Goal: Book appointment/travel/reservation

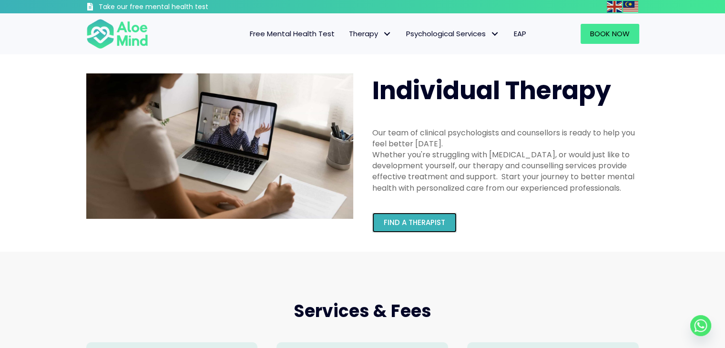
click at [436, 220] on span "Find a therapist" at bounding box center [414, 222] width 61 height 10
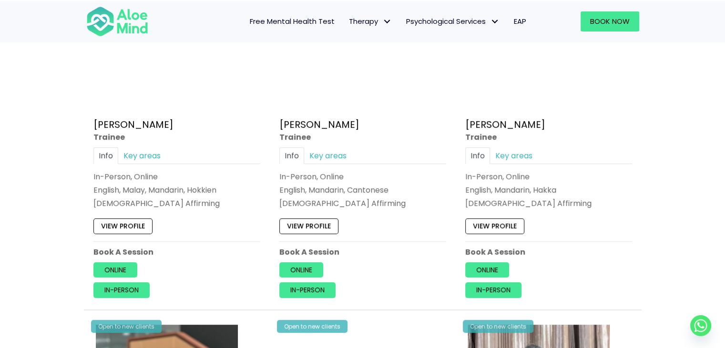
scroll to position [572, 0]
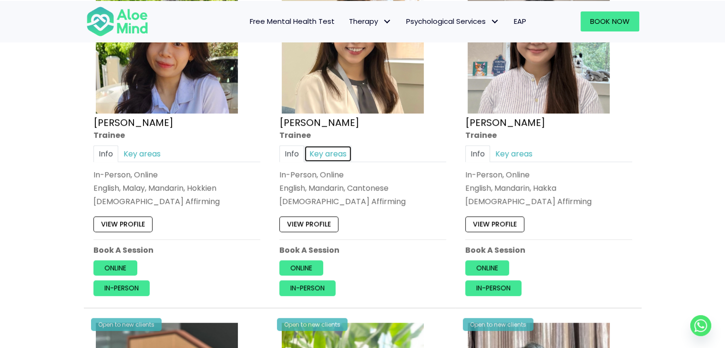
click at [318, 151] on link "Key areas" at bounding box center [328, 153] width 48 height 17
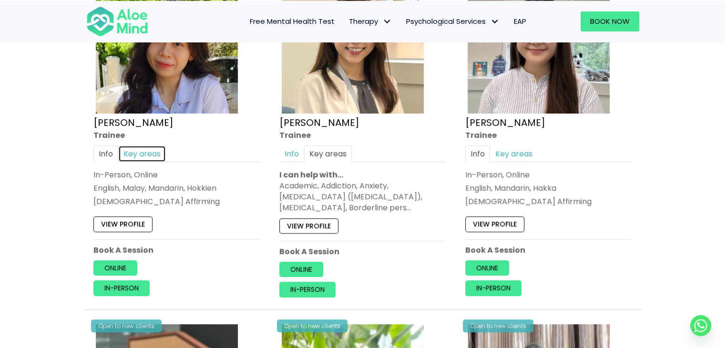
click at [145, 152] on link "Key areas" at bounding box center [142, 153] width 48 height 17
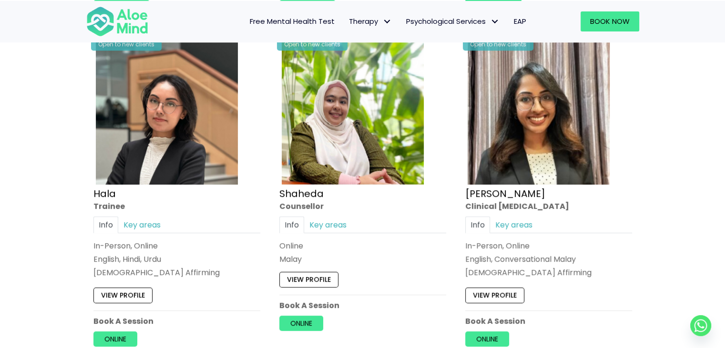
scroll to position [905, 0]
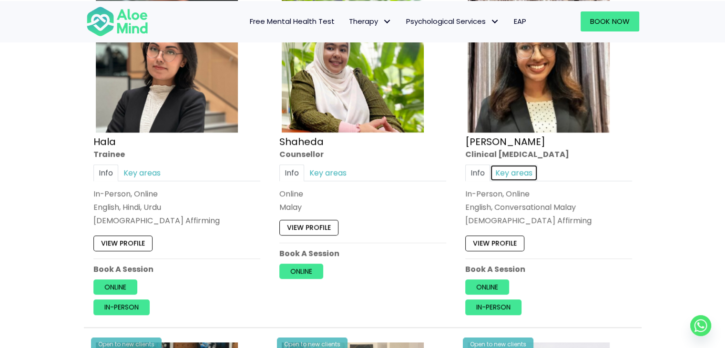
click at [507, 172] on link "Key areas" at bounding box center [514, 172] width 48 height 17
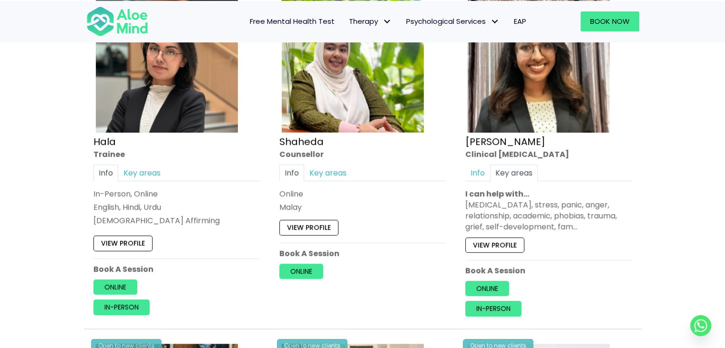
click at [505, 250] on div "Open to new clients Anita Clinical psychologist Info Key areas In-Person, Onlin…" at bounding box center [548, 152] width 181 height 343
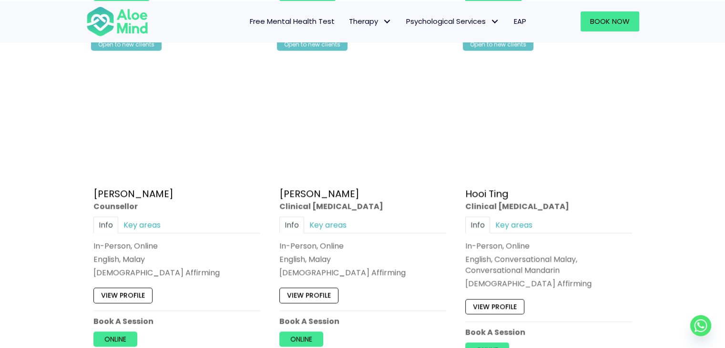
scroll to position [1572, 0]
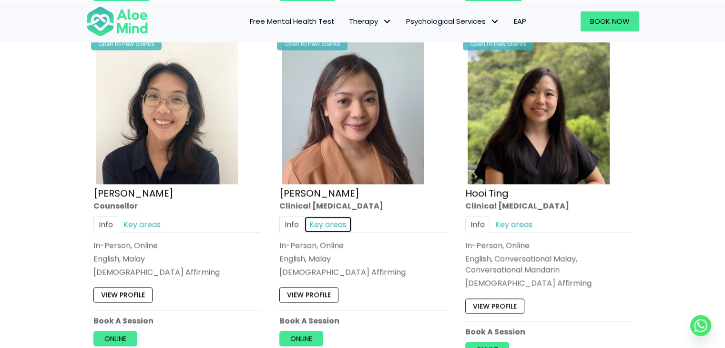
click at [336, 221] on link "Key areas" at bounding box center [328, 224] width 48 height 17
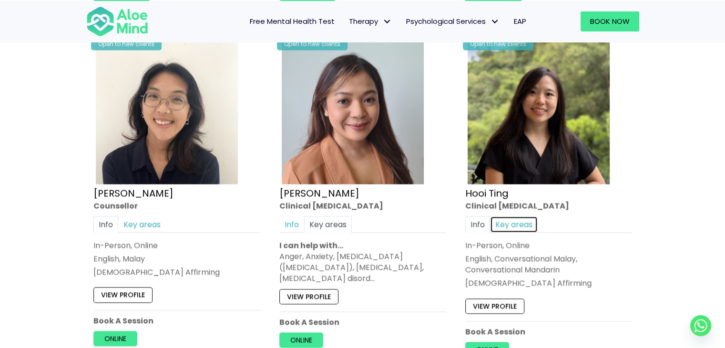
click at [514, 219] on link "Key areas" at bounding box center [514, 224] width 48 height 17
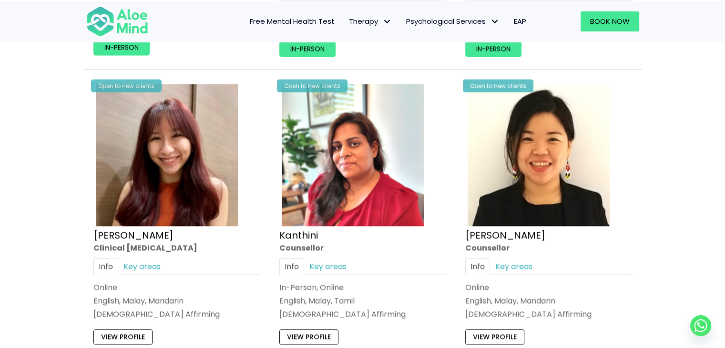
scroll to position [1906, 0]
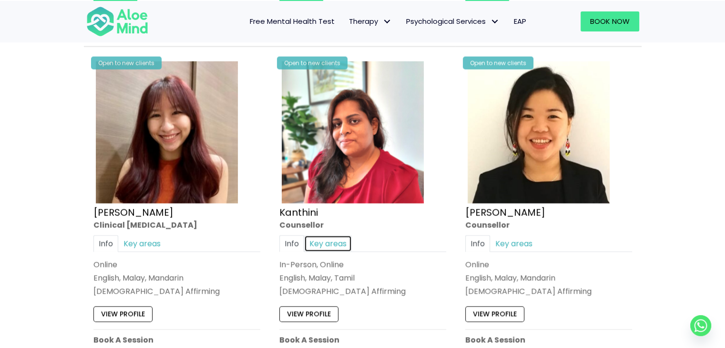
click at [323, 235] on link "Key areas" at bounding box center [328, 243] width 48 height 17
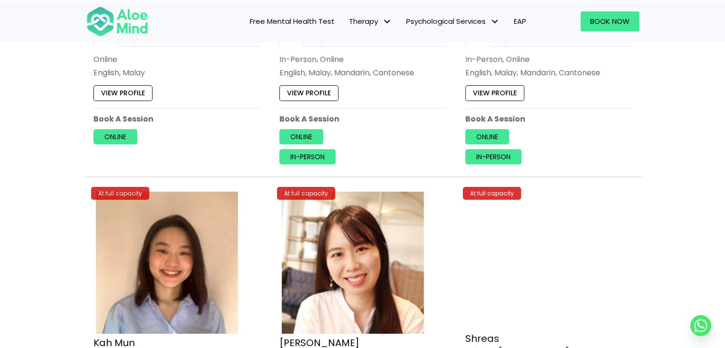
scroll to position [3430, 0]
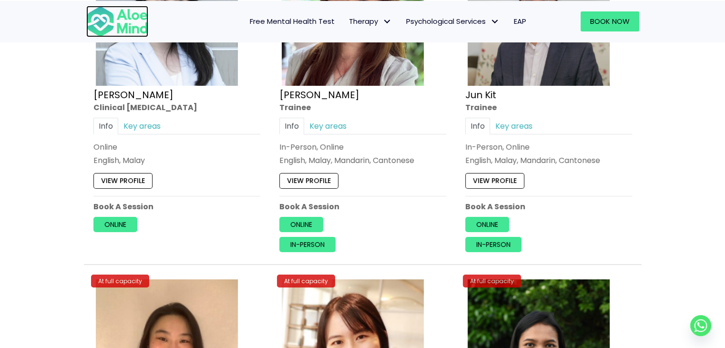
click at [137, 19] on img at bounding box center [117, 21] width 62 height 31
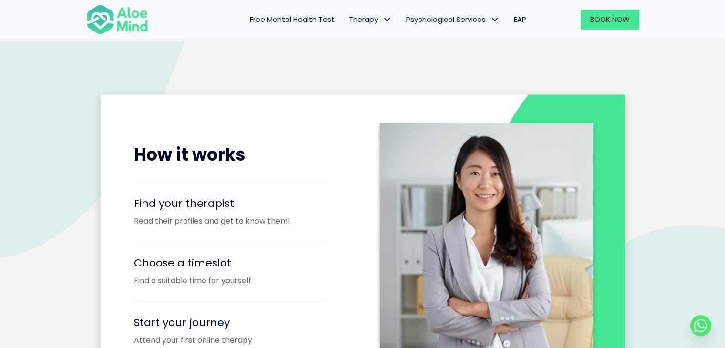
scroll to position [1143, 0]
